Goal: Task Accomplishment & Management: Complete application form

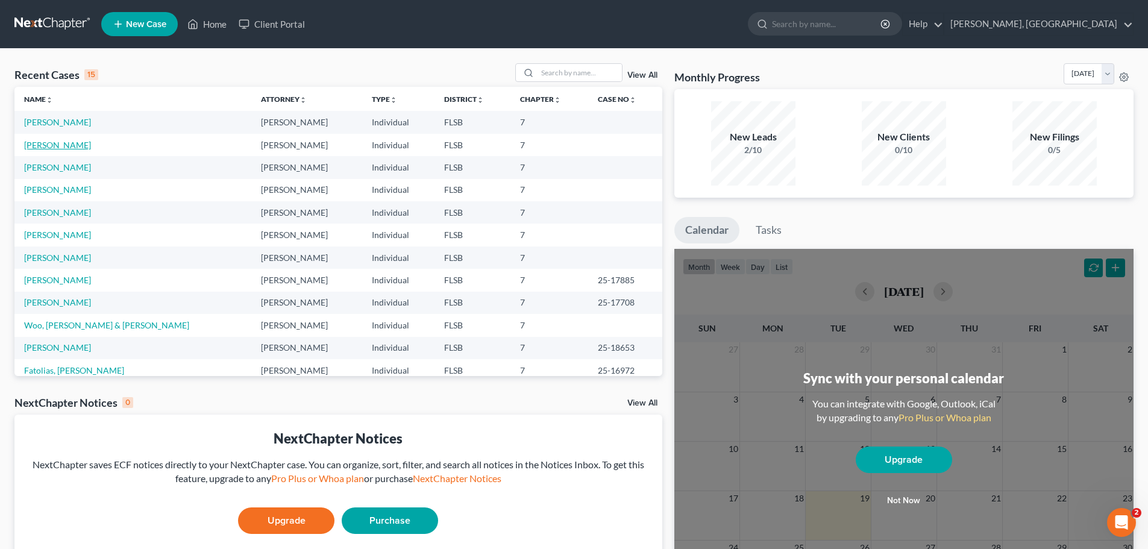
click at [58, 146] on link "[PERSON_NAME]" at bounding box center [57, 145] width 67 height 10
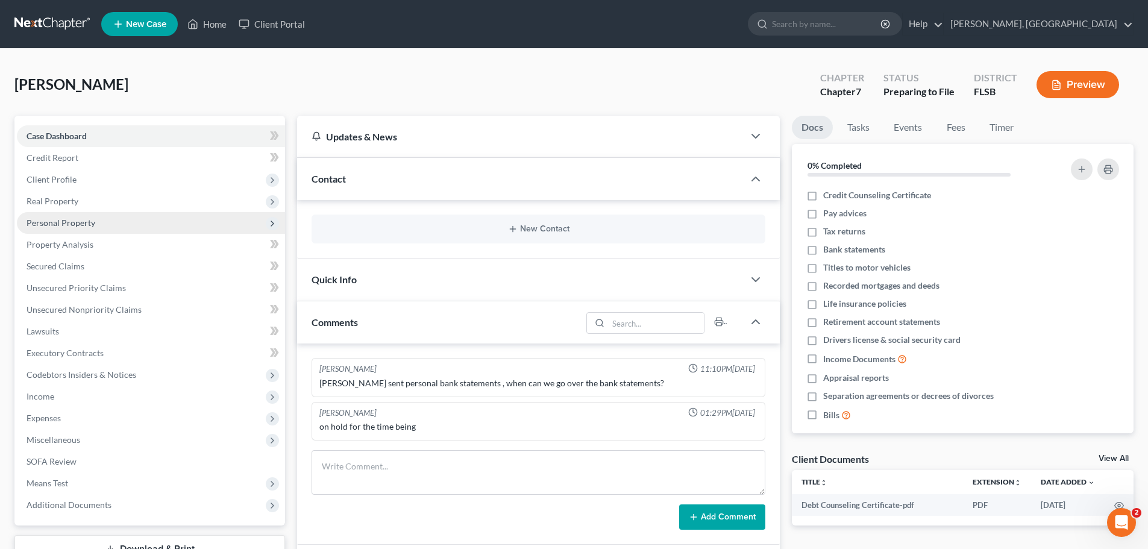
click at [71, 218] on span "Personal Property" at bounding box center [61, 223] width 69 height 10
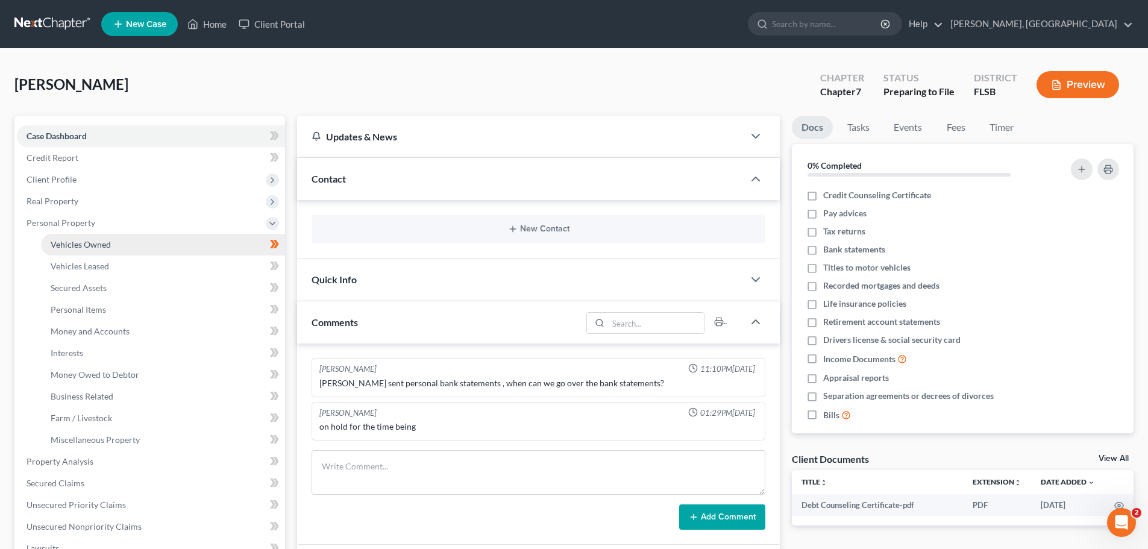
click at [87, 246] on span "Vehicles Owned" at bounding box center [81, 244] width 60 height 10
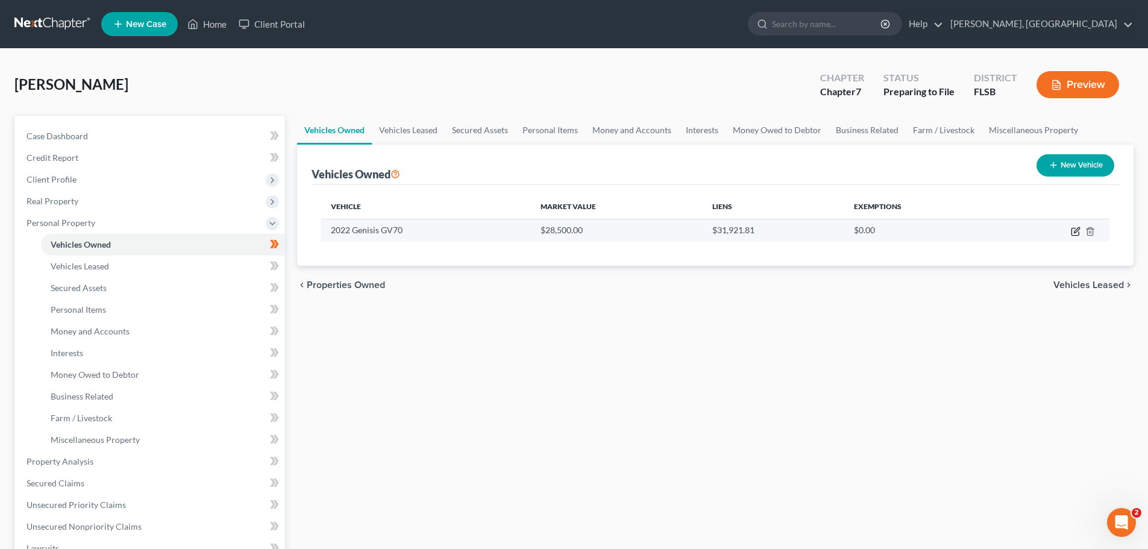
click at [1073, 232] on icon "button" at bounding box center [1076, 232] width 10 height 10
select select "0"
select select "4"
select select "2"
select select "0"
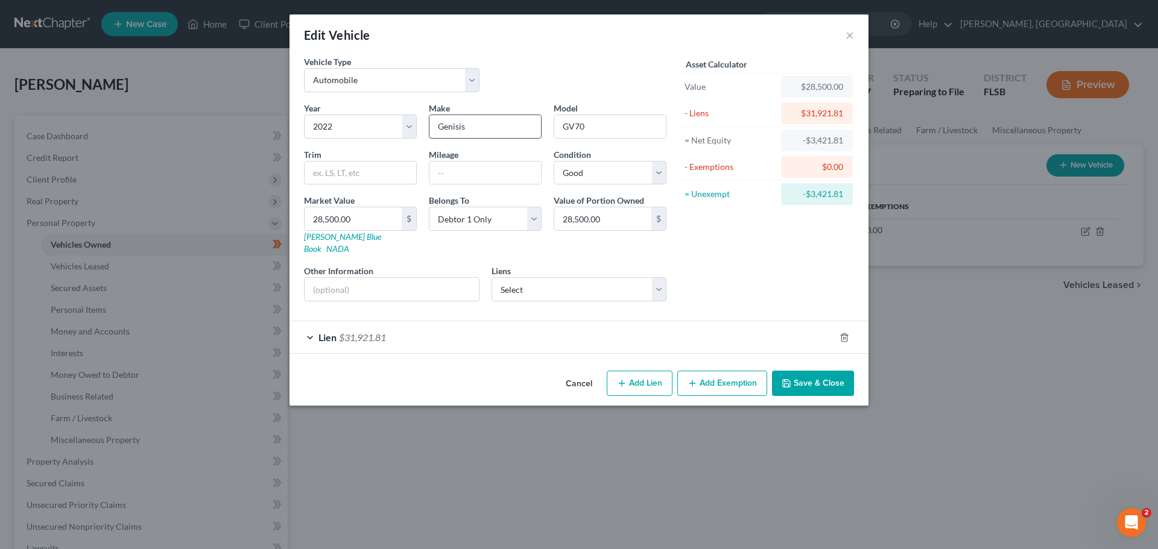
click at [453, 127] on input "Genisis" at bounding box center [485, 126] width 112 height 23
type input "Genesis"
click at [837, 371] on button "Save & Close" at bounding box center [813, 383] width 82 height 25
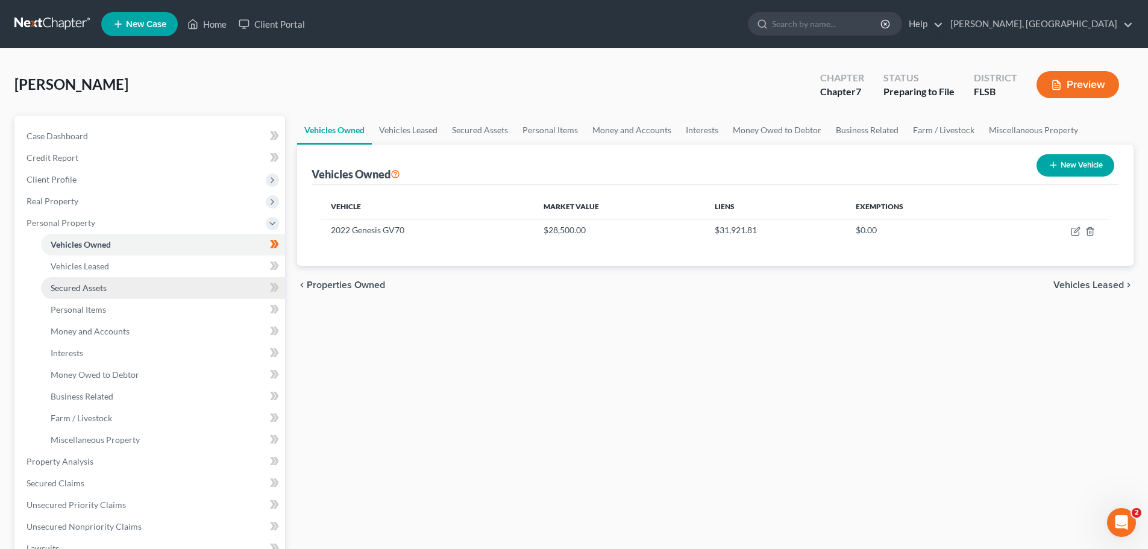
click at [71, 289] on span "Secured Assets" at bounding box center [79, 288] width 56 height 10
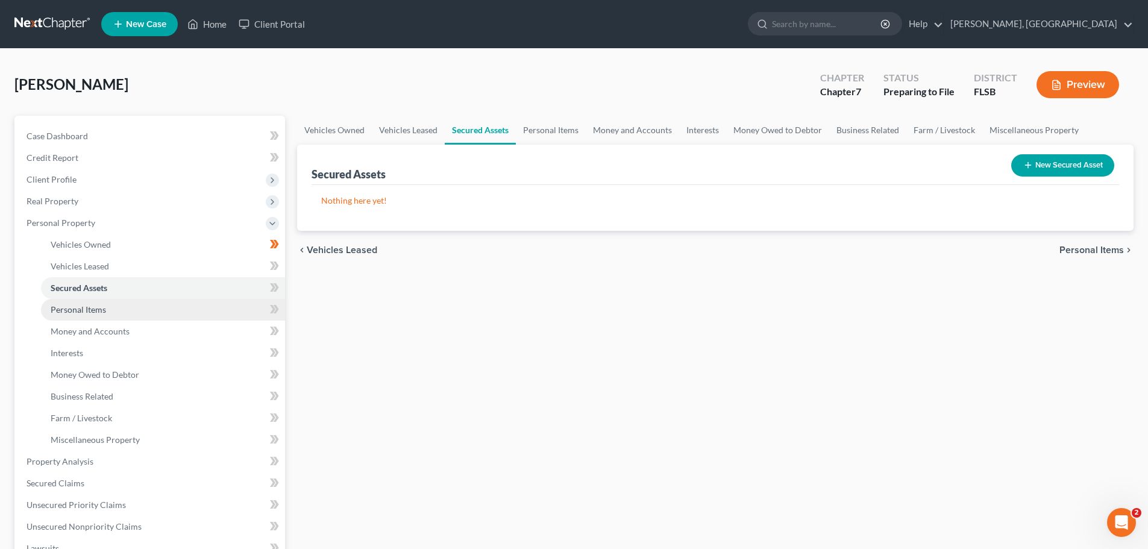
click at [77, 312] on span "Personal Items" at bounding box center [78, 309] width 55 height 10
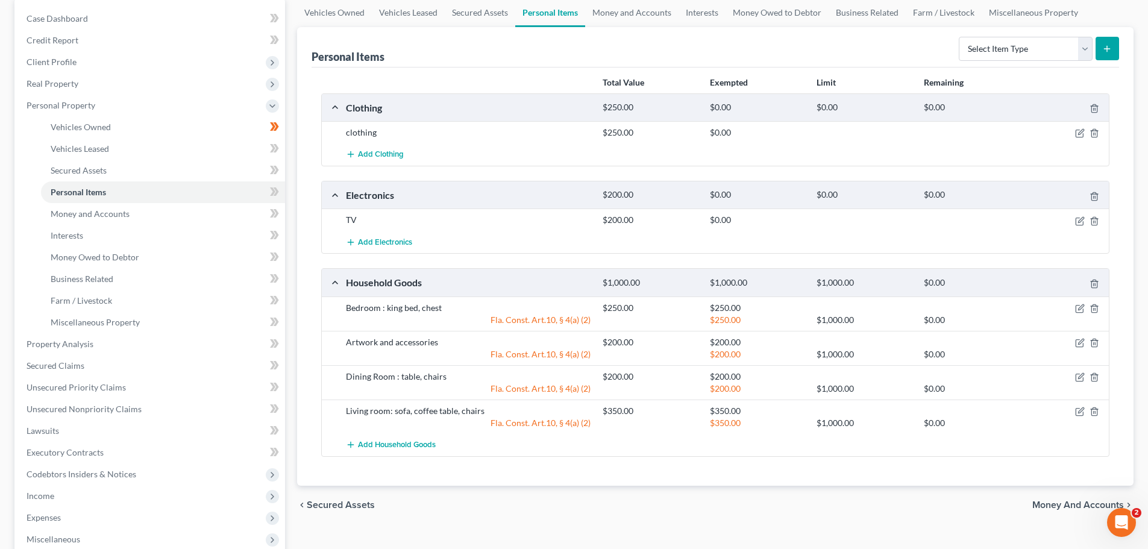
scroll to position [121, 0]
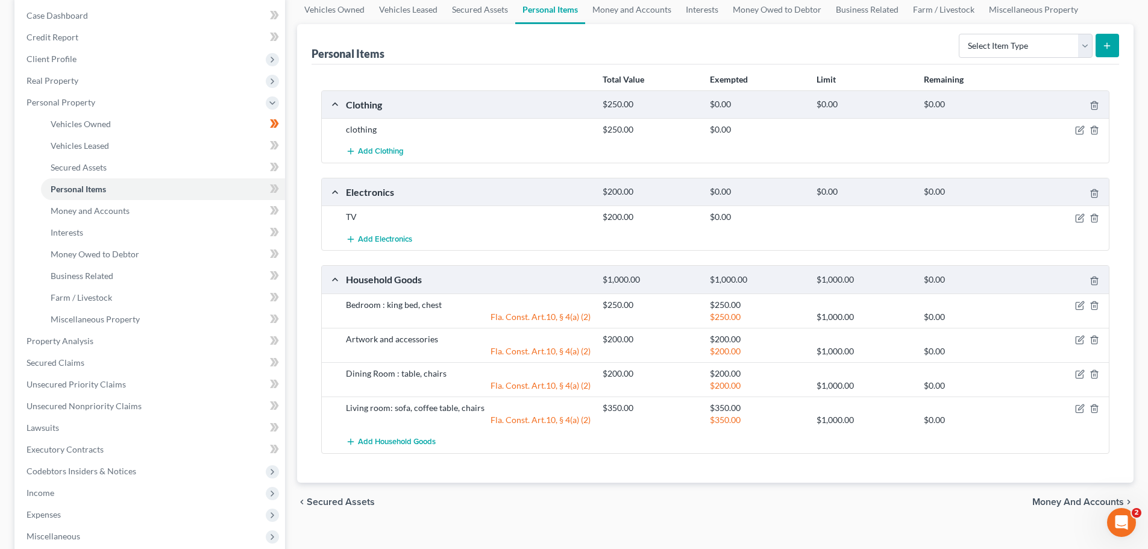
click at [1072, 500] on span "Money and Accounts" at bounding box center [1079, 502] width 92 height 10
